Goal: Find specific page/section: Find specific page/section

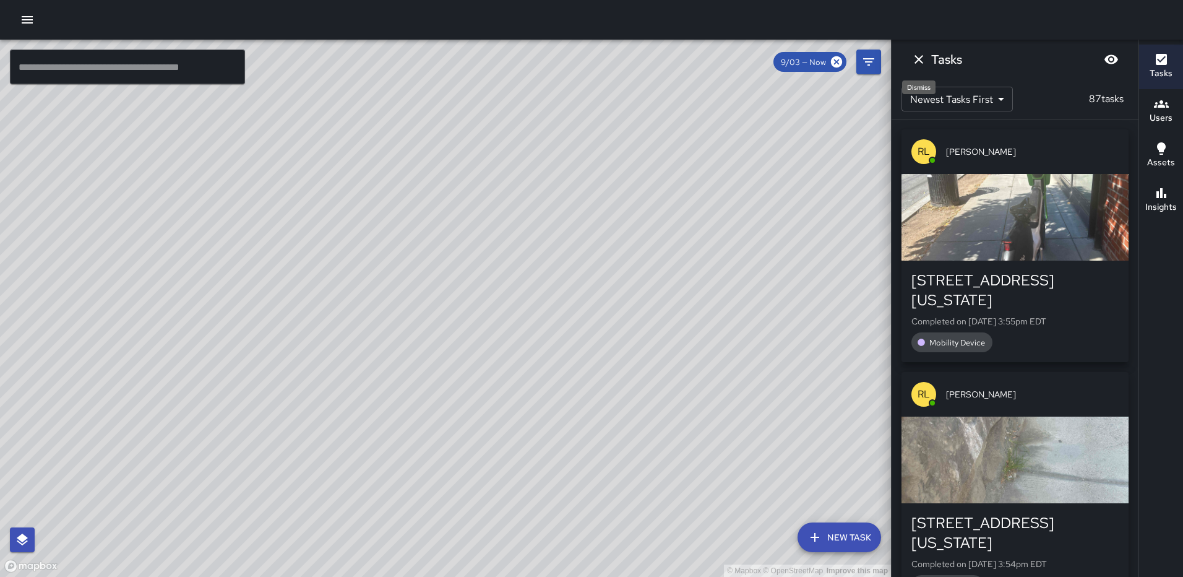
click at [918, 62] on icon "Dismiss" at bounding box center [919, 59] width 15 height 15
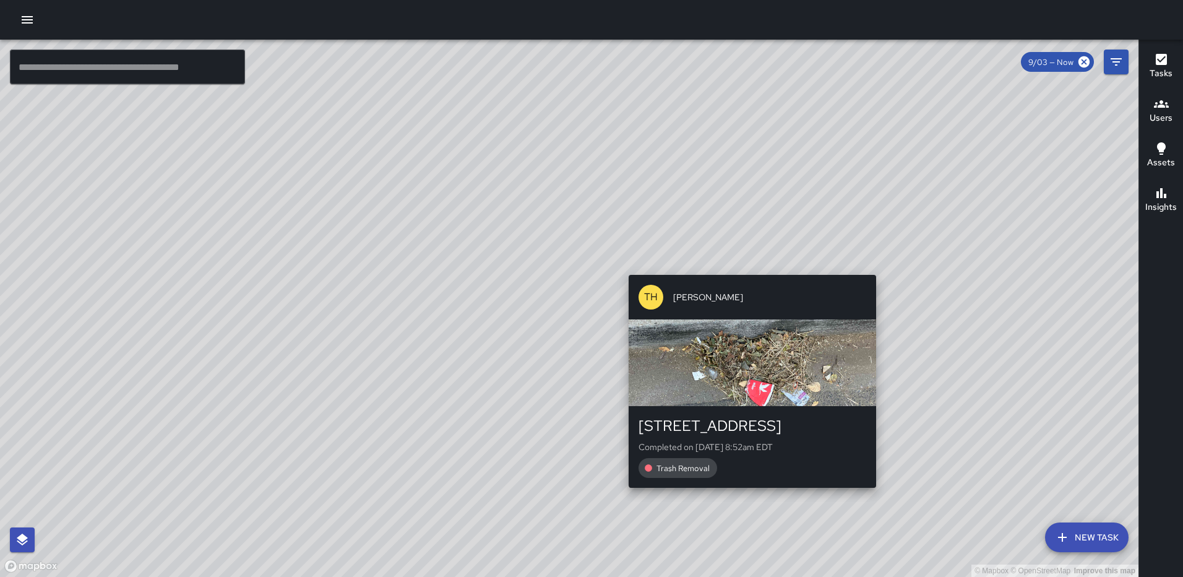
click at [748, 264] on div "© Mapbox © OpenStreetMap Improve this map [GEOGRAPHIC_DATA][PERSON_NAME] [STREE…" at bounding box center [569, 308] width 1139 height 537
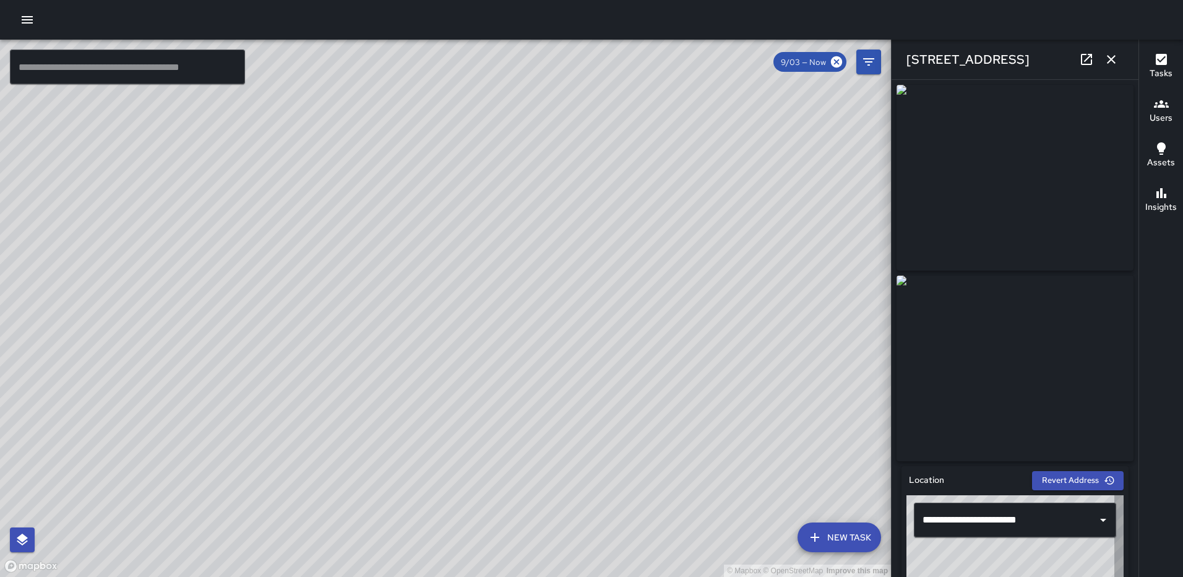
type input "**********"
click at [1113, 48] on button "button" at bounding box center [1111, 59] width 25 height 25
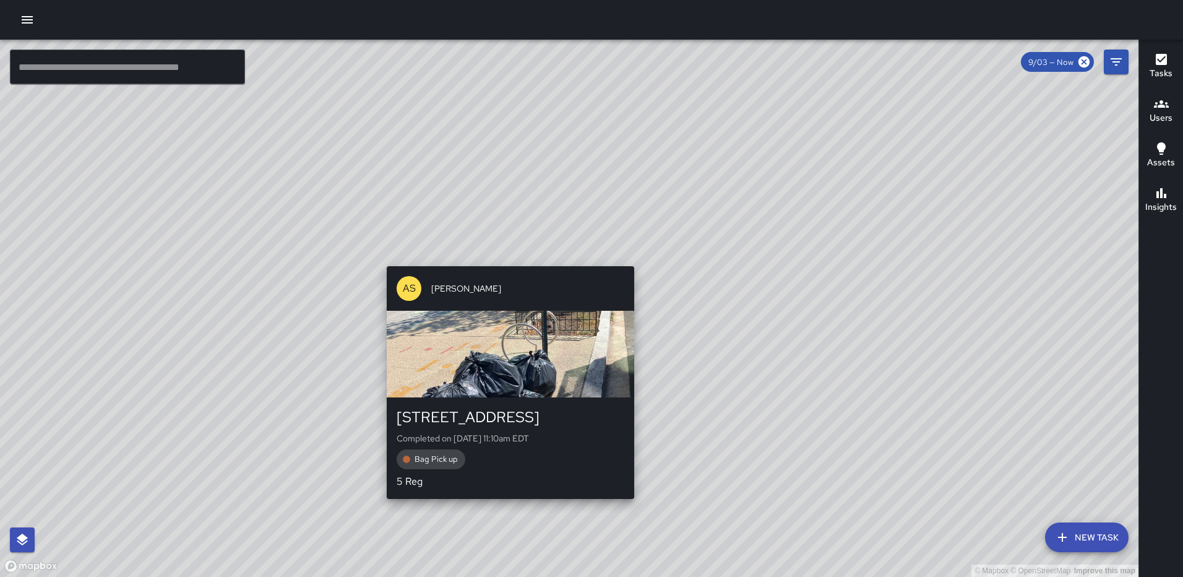
click at [631, 257] on div "© Mapbox © OpenStreetMap Improve this map AS [PERSON_NAME] [STREET_ADDRESS] Com…" at bounding box center [569, 308] width 1139 height 537
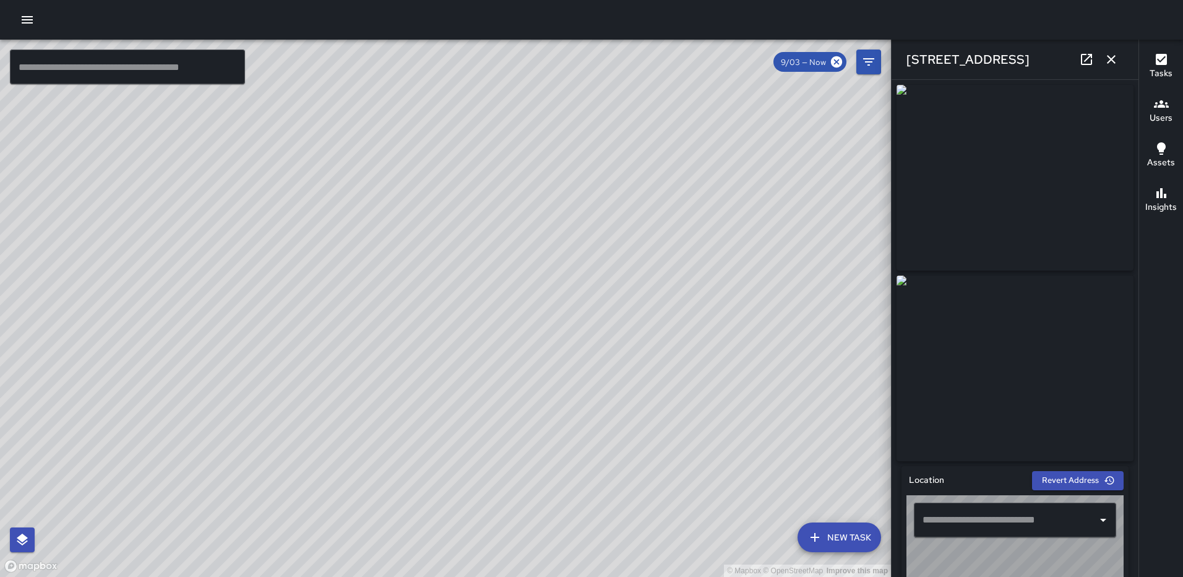
type input "**********"
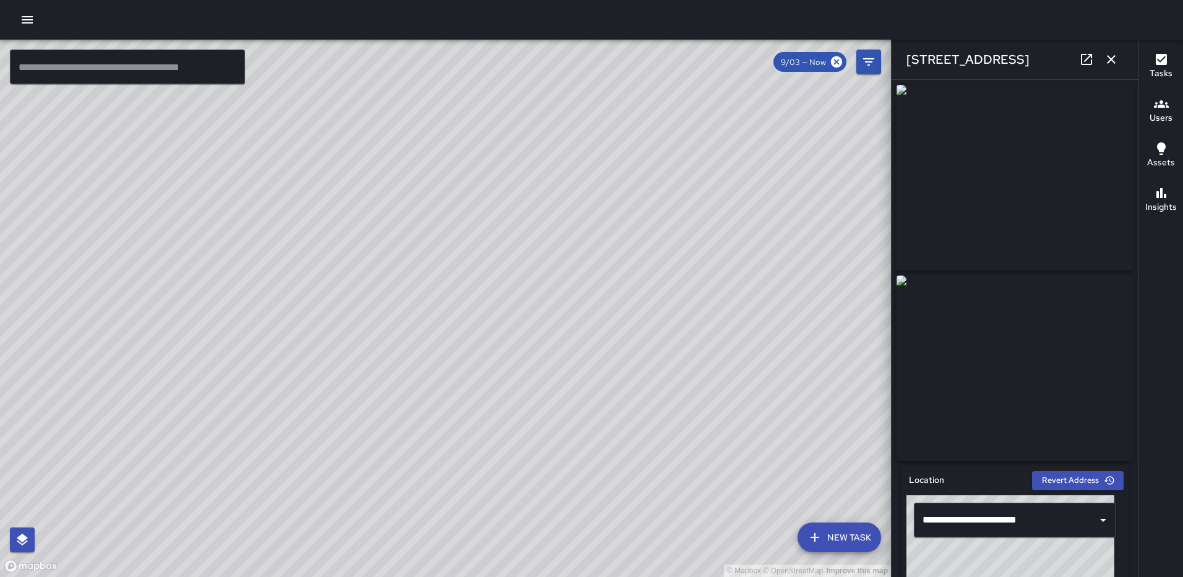
click at [414, 297] on div "© Mapbox © OpenStreetMap Improve this map AS [PERSON_NAME] [STREET_ADDRESS] Com…" at bounding box center [445, 308] width 891 height 537
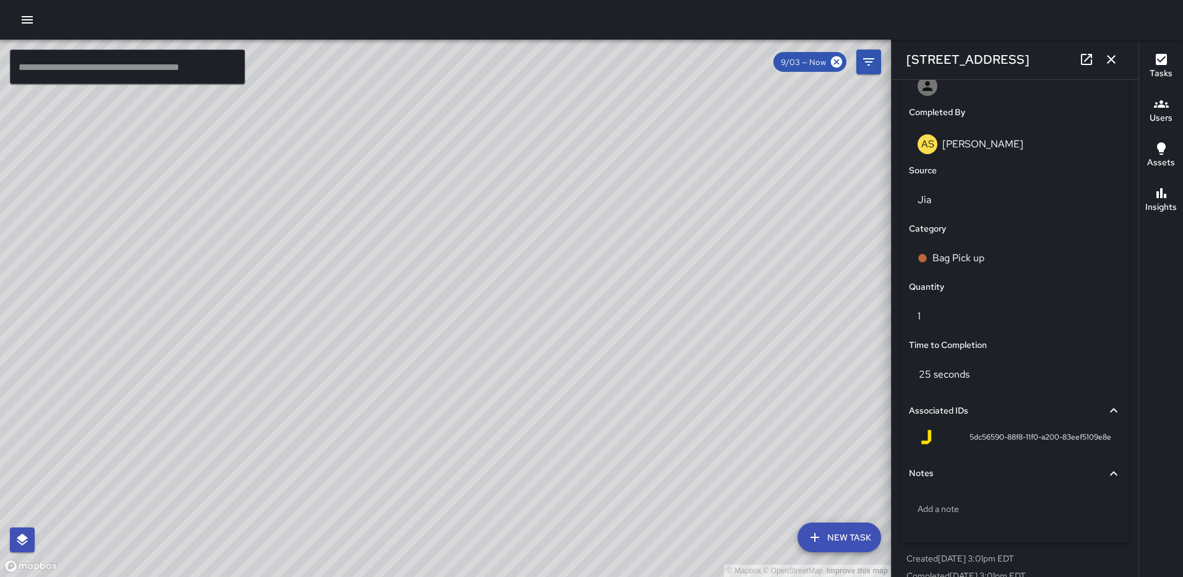
scroll to position [761, 0]
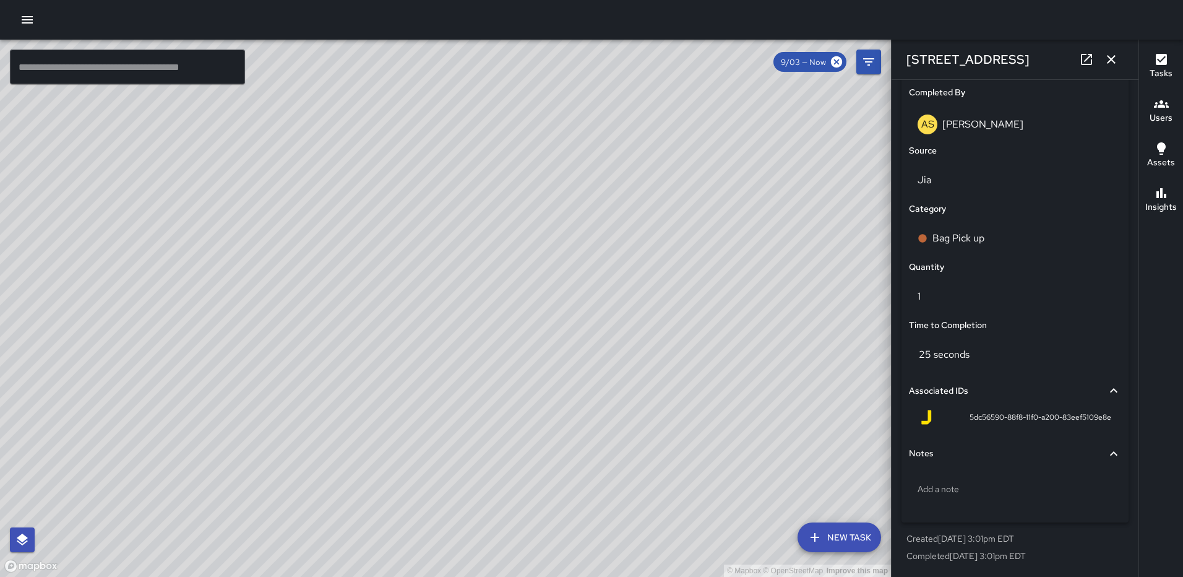
click at [477, 314] on div "© Mapbox © OpenStreetMap Improve this map" at bounding box center [445, 308] width 891 height 537
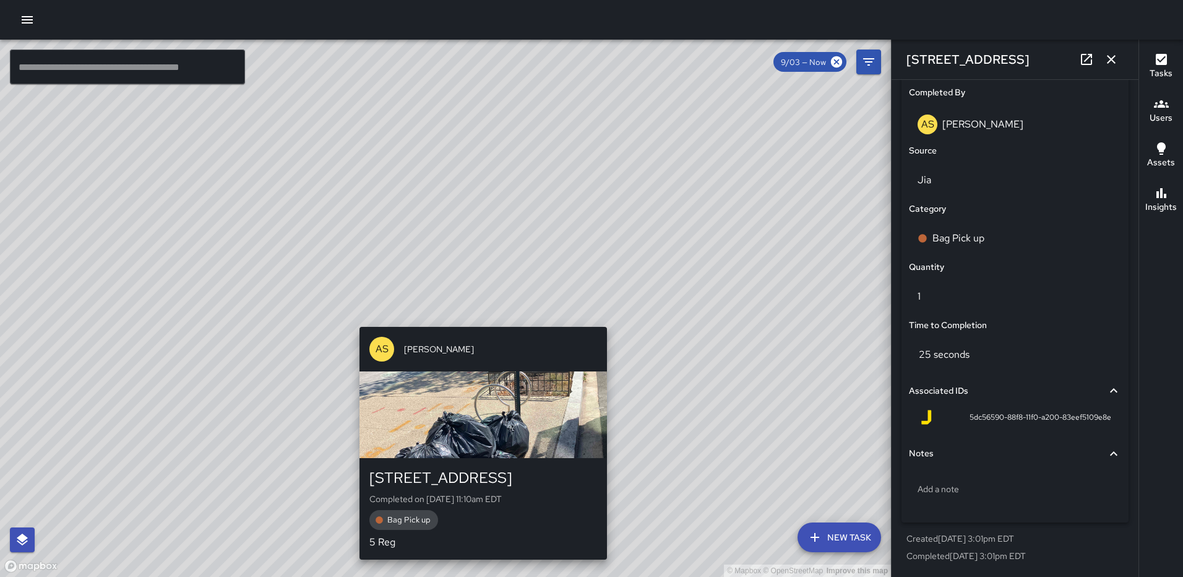
click at [478, 316] on div "© Mapbox © OpenStreetMap Improve this map AS [PERSON_NAME] [STREET_ADDRESS] Com…" at bounding box center [445, 308] width 891 height 537
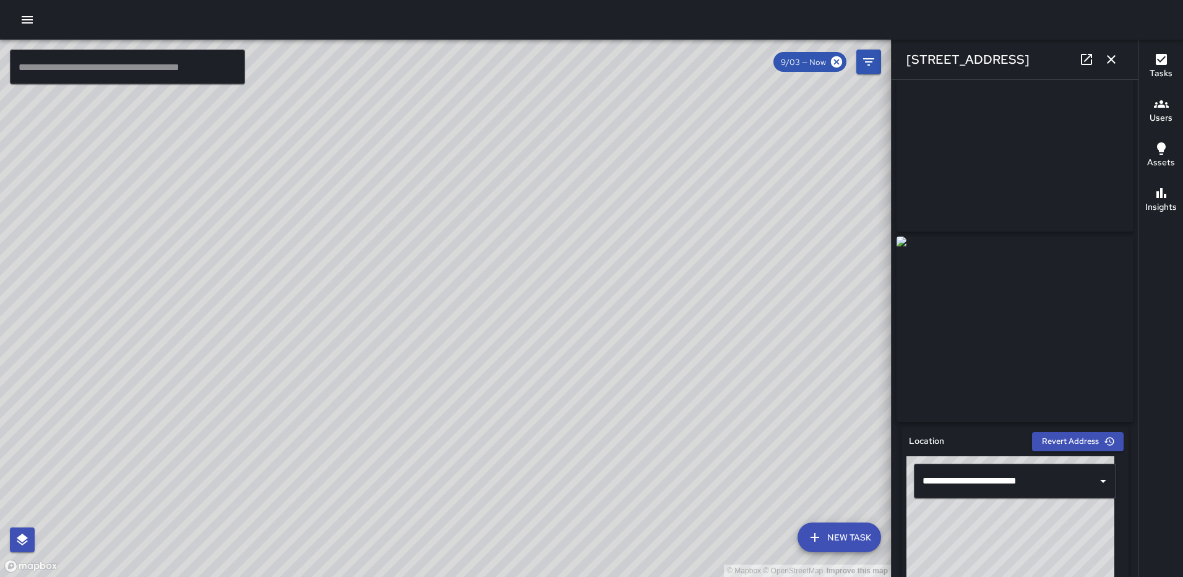
scroll to position [186, 0]
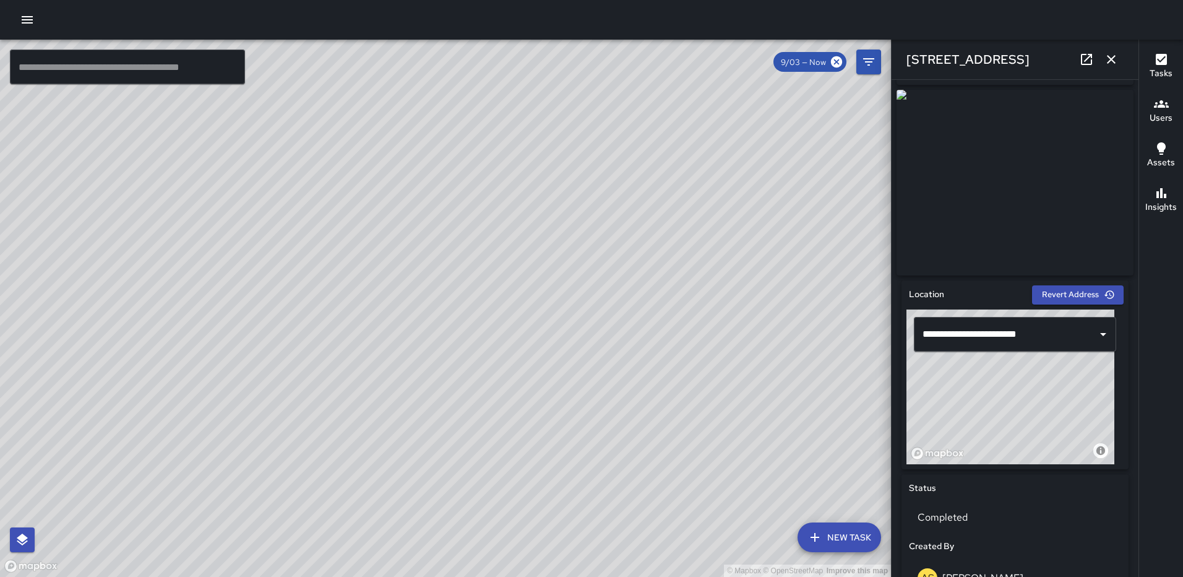
drag, startPoint x: 1019, startPoint y: 399, endPoint x: 1038, endPoint y: 463, distance: 66.7
click at [1038, 463] on div "© Mapbox © OpenStreetMap Improve this map" at bounding box center [1011, 386] width 208 height 155
drag, startPoint x: 1046, startPoint y: 388, endPoint x: 1078, endPoint y: 403, distance: 35.4
click at [1078, 403] on div "© Mapbox © OpenStreetMap Improve this map" at bounding box center [1011, 386] width 208 height 155
click at [1110, 54] on icon "button" at bounding box center [1111, 59] width 15 height 15
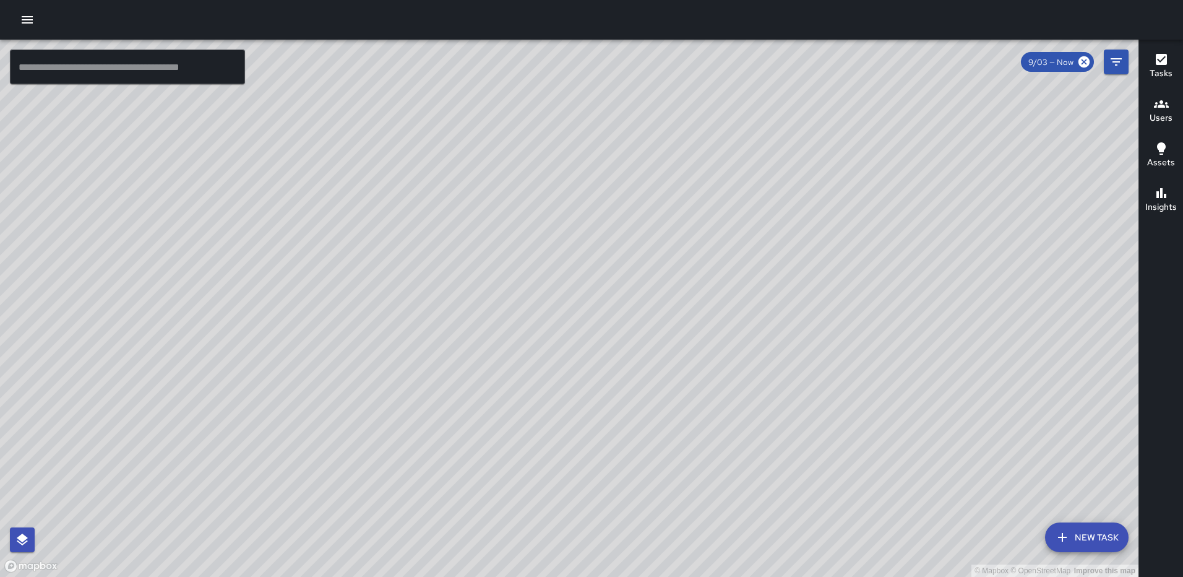
click at [567, 305] on div "© Mapbox © OpenStreetMap Improve this map AS [PERSON_NAME] [STREET_ADDRESS] Com…" at bounding box center [569, 308] width 1139 height 537
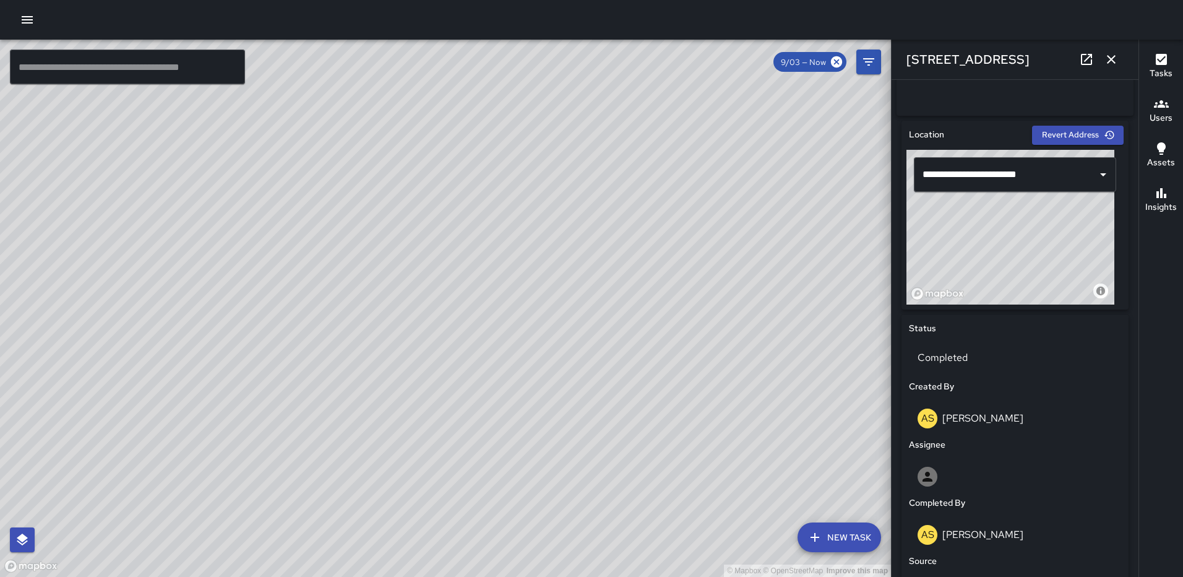
scroll to position [389, 0]
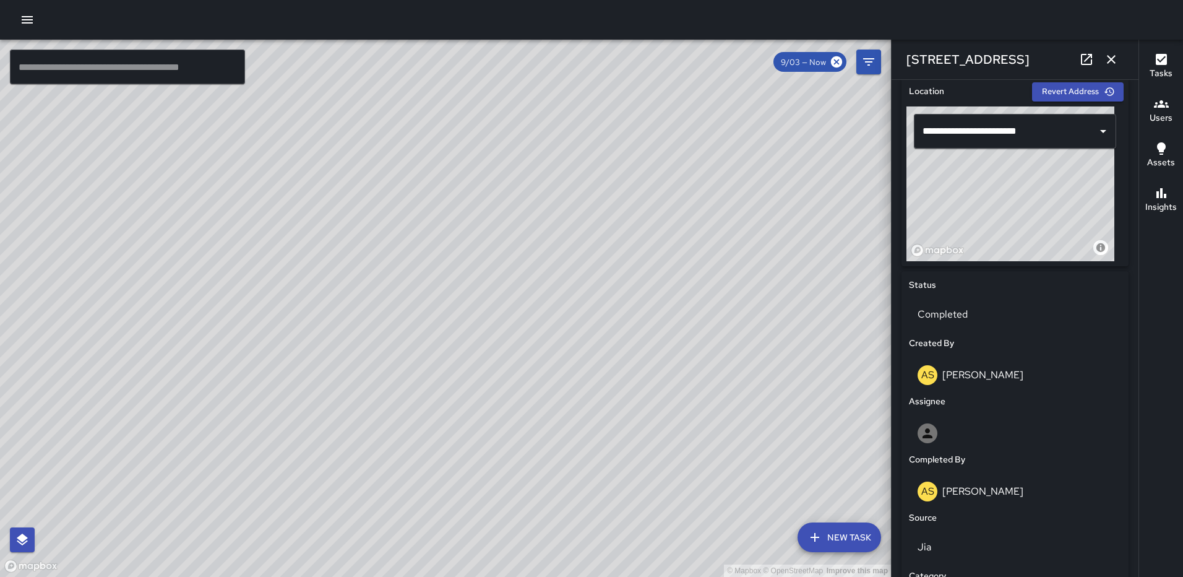
drag, startPoint x: 991, startPoint y: 209, endPoint x: 1030, endPoint y: 239, distance: 49.8
click at [1030, 239] on div "© Mapbox © OpenStreetMap Improve this map" at bounding box center [1011, 183] width 208 height 155
click at [1105, 62] on icon "button" at bounding box center [1111, 59] width 15 height 15
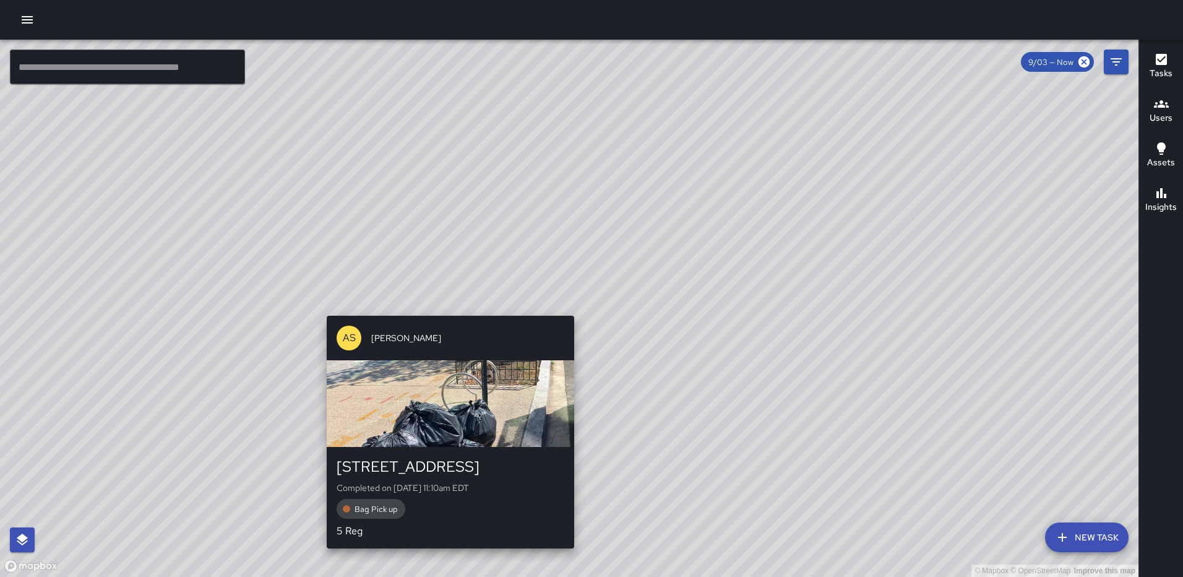
click at [568, 306] on div "© Mapbox © OpenStreetMap Improve this map AS [PERSON_NAME] [STREET_ADDRESS] Com…" at bounding box center [569, 308] width 1139 height 537
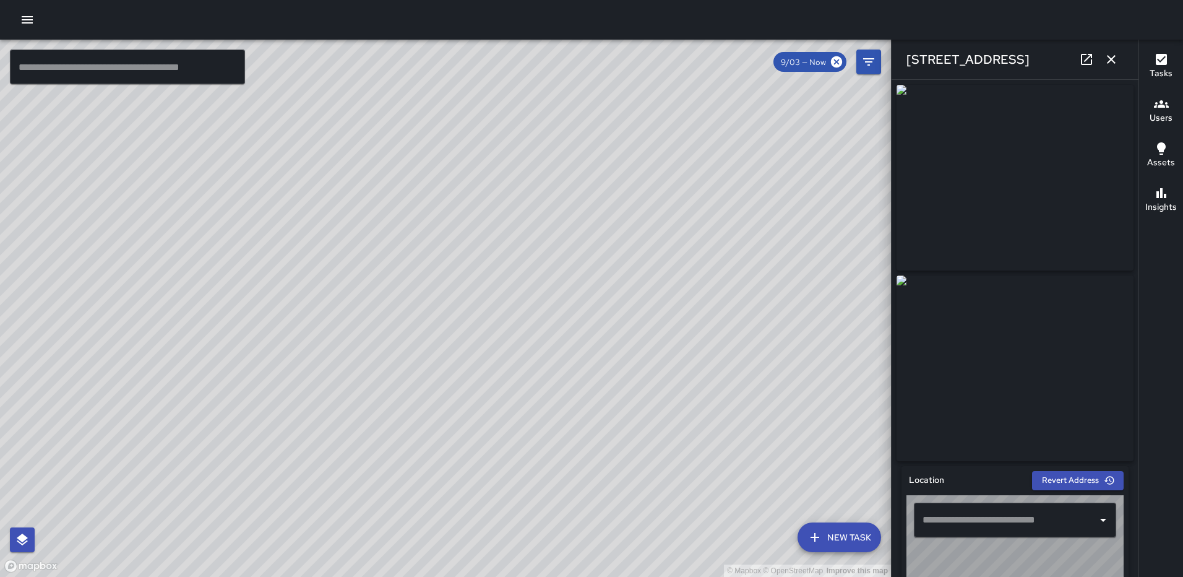
type input "**********"
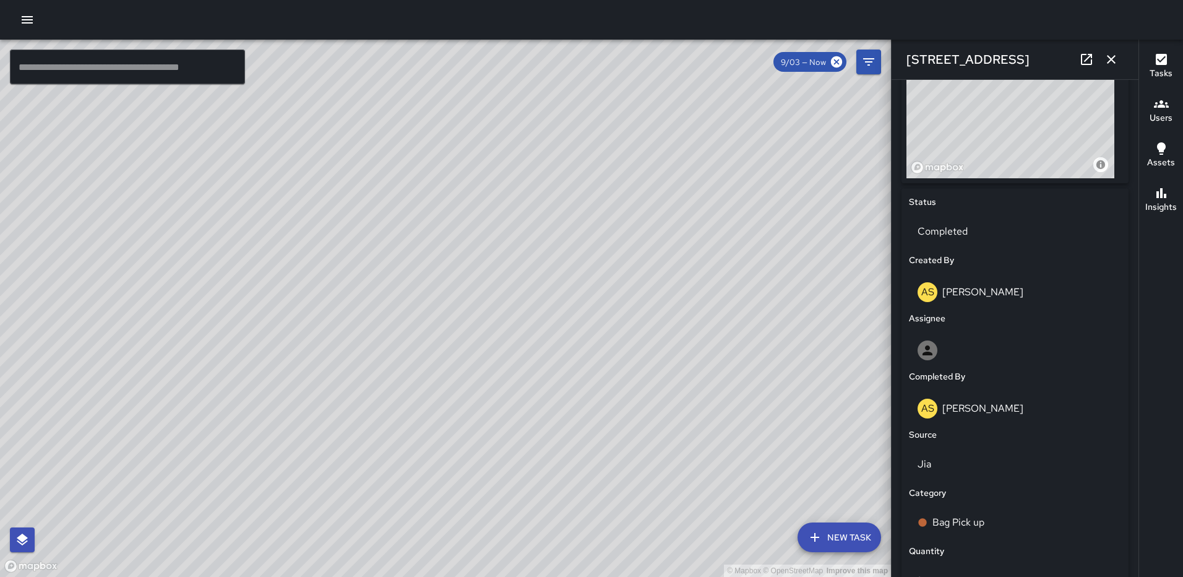
scroll to position [480, 0]
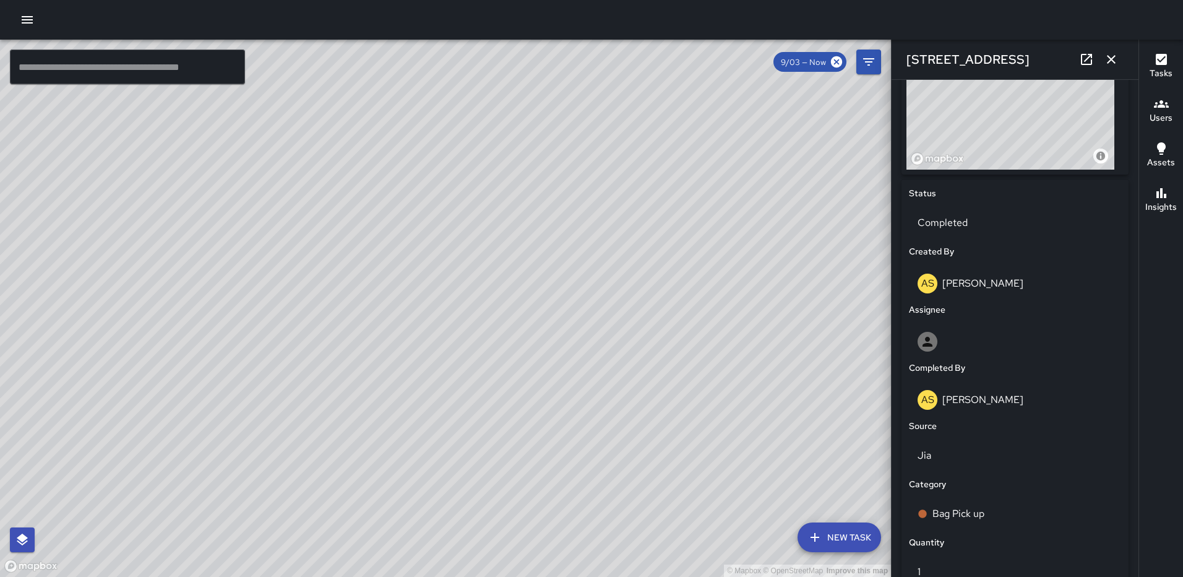
drag, startPoint x: 1006, startPoint y: 119, endPoint x: 1030, endPoint y: 139, distance: 31.2
click at [1030, 139] on div "© Mapbox © OpenStreetMap Improve this map" at bounding box center [1011, 92] width 208 height 155
click at [984, 89] on div "© Mapbox © OpenStreetMap Improve this map" at bounding box center [1011, 92] width 208 height 155
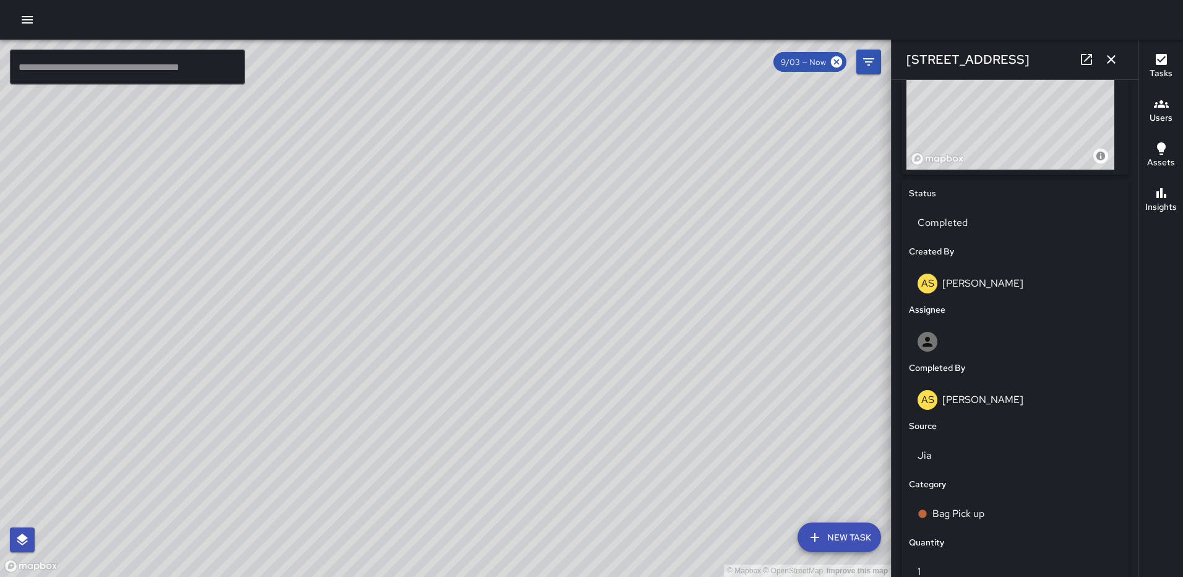
click at [980, 93] on div "© Mapbox © OpenStreetMap Improve this map" at bounding box center [1011, 92] width 208 height 155
drag, startPoint x: 980, startPoint y: 93, endPoint x: 1159, endPoint y: 97, distance: 178.9
click at [1159, 97] on div "© Mapbox © OpenStreetMap Improve this map ​ New Task 9/03 — Now Map Layers Task…" at bounding box center [591, 308] width 1183 height 537
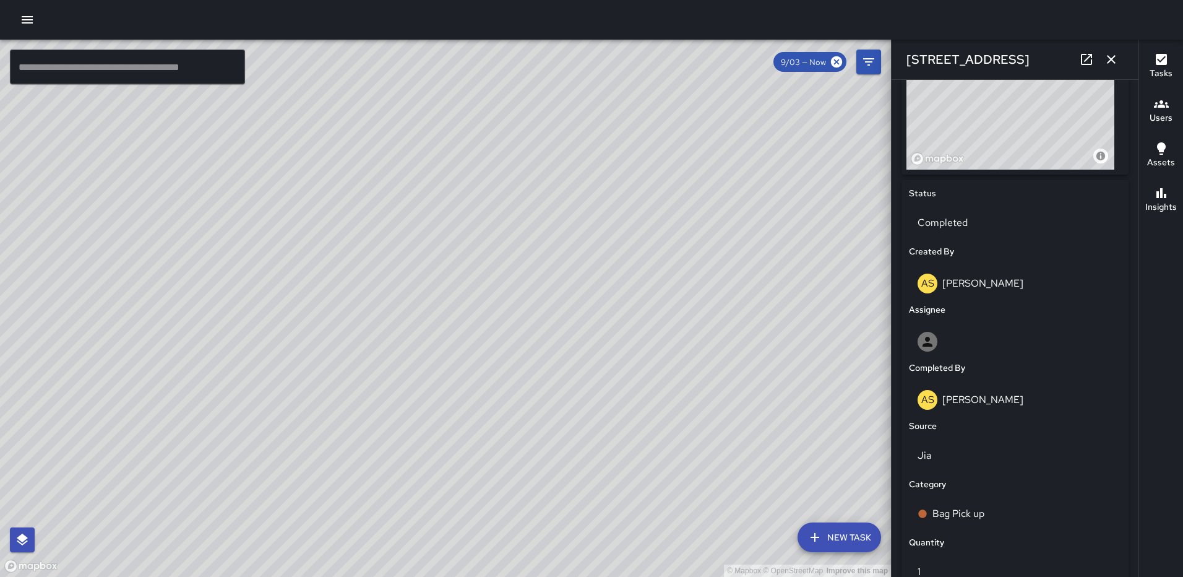
click at [1111, 58] on icon "button" at bounding box center [1111, 59] width 15 height 15
